Goal: Information Seeking & Learning: Learn about a topic

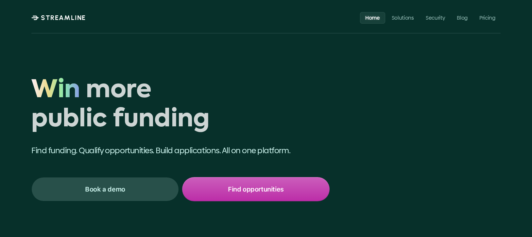
click at [34, 18] on icon at bounding box center [35, 17] width 8 height 5
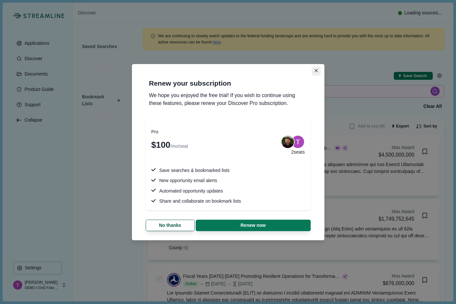
click at [316, 70] on icon "Close" at bounding box center [316, 71] width 4 height 4
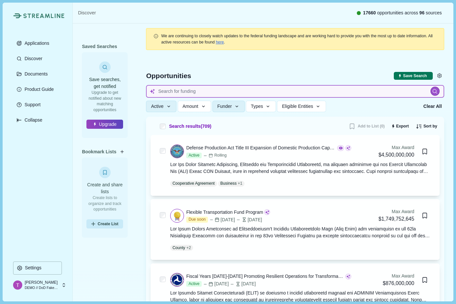
click at [197, 90] on input at bounding box center [295, 91] width 298 height 13
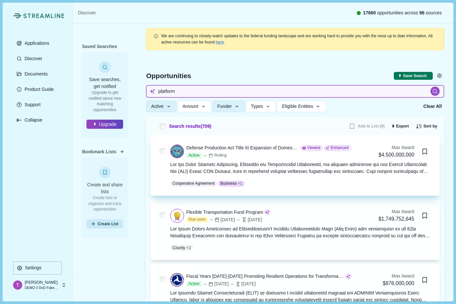
type input "platform"
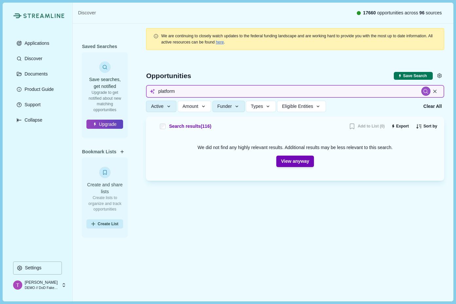
click at [196, 93] on input "platform" at bounding box center [295, 91] width 298 height 13
click at [161, 107] on span "Active" at bounding box center [157, 107] width 12 height 6
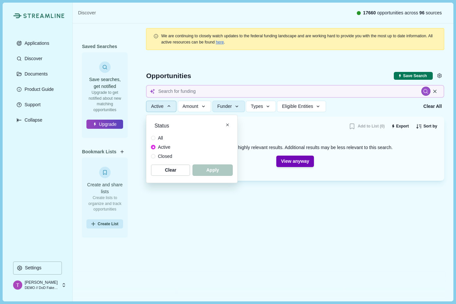
drag, startPoint x: 154, startPoint y: 139, endPoint x: 168, endPoint y: 153, distance: 19.0
click at [154, 139] on span at bounding box center [153, 138] width 5 height 5
click at [208, 172] on span "button" at bounding box center [212, 170] width 38 height 11
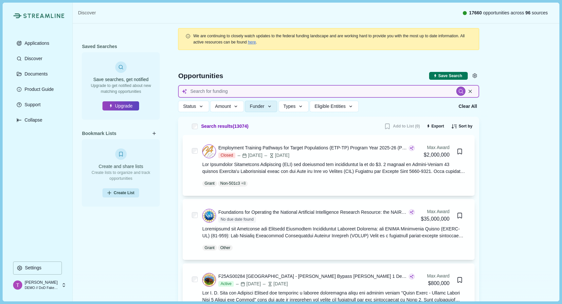
click at [265, 94] on input at bounding box center [328, 91] width 301 height 13
type input "CBP"
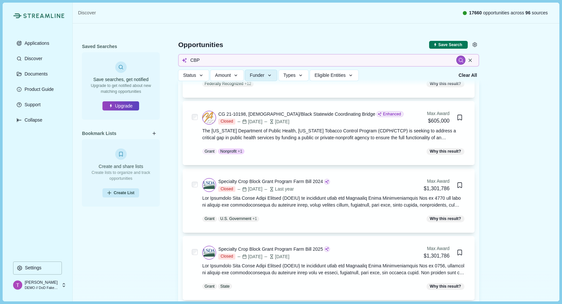
scroll to position [372, 0]
click at [215, 77] on button "Amount" at bounding box center [227, 75] width 34 height 11
click at [200, 77] on icon "button" at bounding box center [201, 76] width 6 height 6
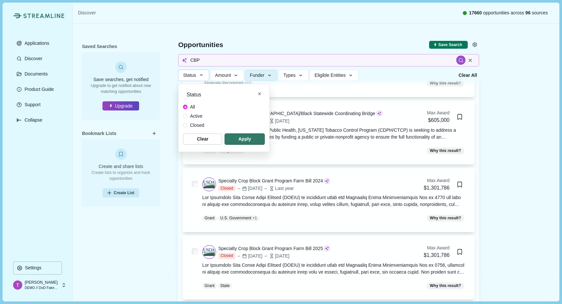
click at [186, 117] on span at bounding box center [185, 116] width 5 height 5
drag, startPoint x: 223, startPoint y: 138, endPoint x: 227, endPoint y: 140, distance: 3.8
click at [223, 138] on div "Clear Apply" at bounding box center [224, 138] width 82 height 11
click at [234, 140] on span "button" at bounding box center [244, 139] width 38 height 11
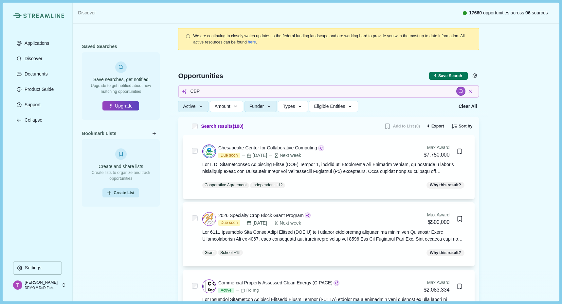
click at [455, 91] on icon at bounding box center [470, 92] width 6 height 6
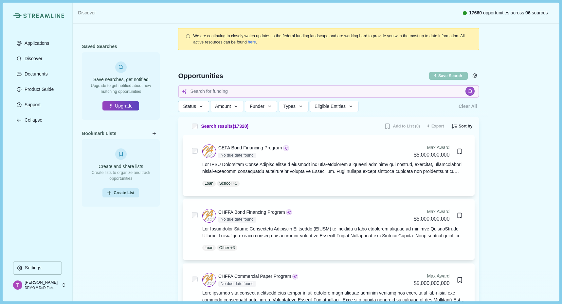
click at [194, 108] on span "Status" at bounding box center [189, 107] width 13 height 6
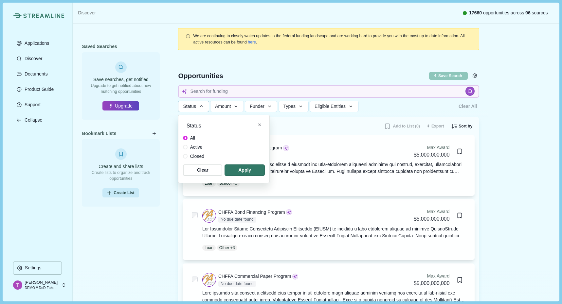
click at [185, 148] on span at bounding box center [185, 147] width 5 height 5
click at [246, 170] on span "button" at bounding box center [244, 170] width 38 height 11
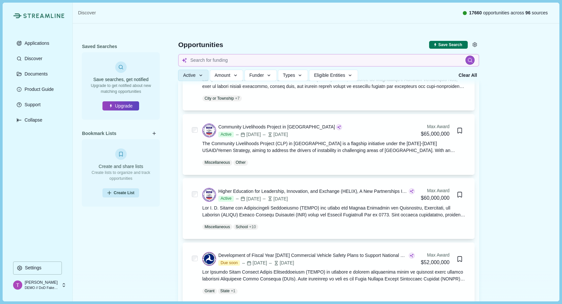
scroll to position [1205, 0]
